Goal: Use online tool/utility: Utilize a website feature to perform a specific function

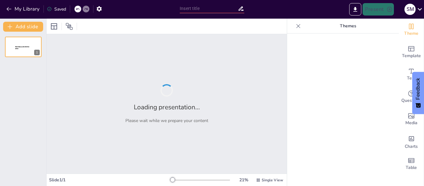
type input "Imported SCM.pptx"
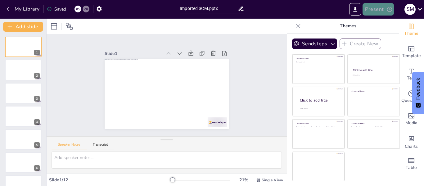
click at [379, 6] on button "Present" at bounding box center [377, 9] width 31 height 12
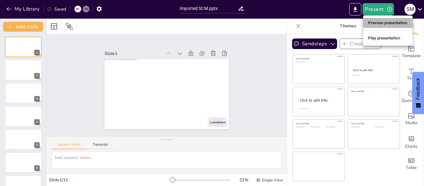
click at [379, 23] on li "Preview presentation" at bounding box center [387, 23] width 49 height 10
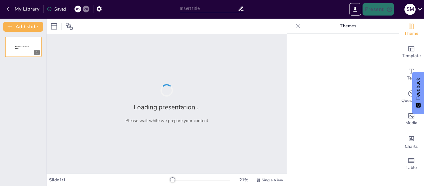
type input "Imported SCM.pptx"
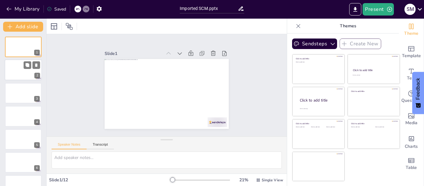
click at [23, 73] on div at bounding box center [23, 70] width 37 height 21
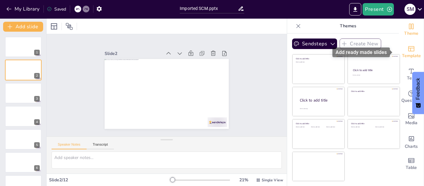
click at [409, 53] on span "Template" at bounding box center [411, 55] width 19 height 7
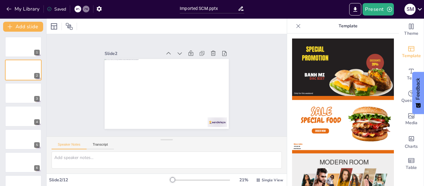
click at [335, 131] on img at bounding box center [343, 124] width 102 height 57
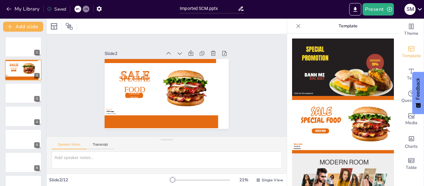
click at [78, 9] on icon at bounding box center [77, 9] width 3 height 2
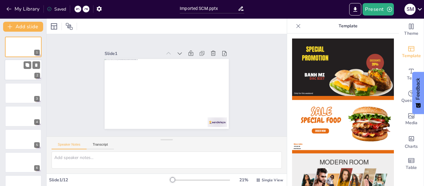
click at [16, 70] on div at bounding box center [23, 70] width 37 height 21
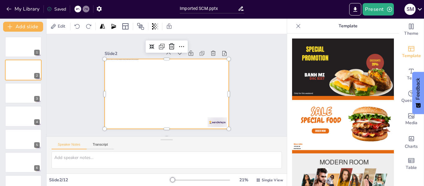
click at [124, 90] on div at bounding box center [175, 88] width 105 height 140
click at [260, 76] on div "Slide 1 Slide 2 Slide 3 Slide 4 Slide 5 Slide 6 Slide 7 Slide 8 Slide 9 Slide 1…" at bounding box center [166, 85] width 259 height 209
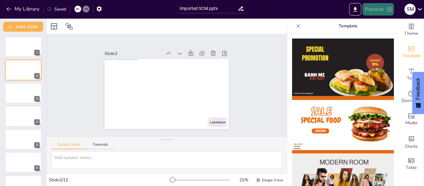
click at [390, 10] on icon "button" at bounding box center [389, 9] width 6 height 6
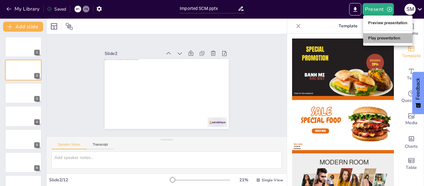
click at [385, 38] on li "Play presentation" at bounding box center [387, 38] width 49 height 10
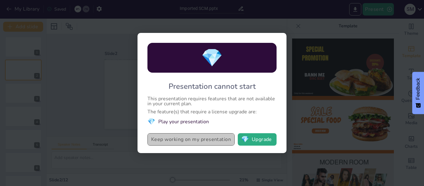
click at [199, 141] on button "Keep working on my presentation" at bounding box center [190, 139] width 87 height 12
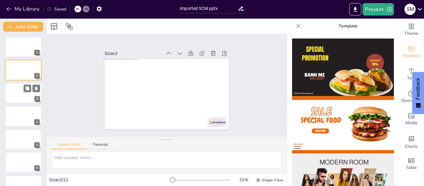
click at [18, 96] on div at bounding box center [23, 93] width 37 height 21
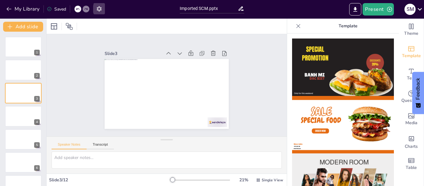
click at [101, 7] on icon "button" at bounding box center [98, 8] width 5 height 5
